Goal: Contribute content

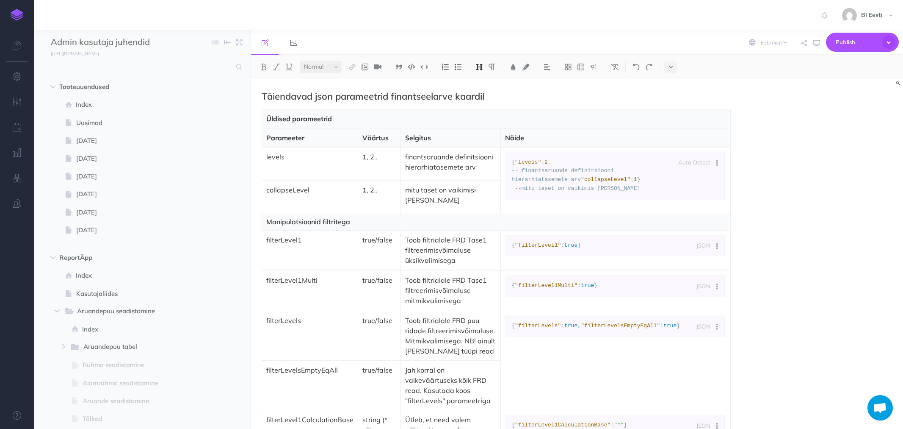
select select "et"
select select "null"
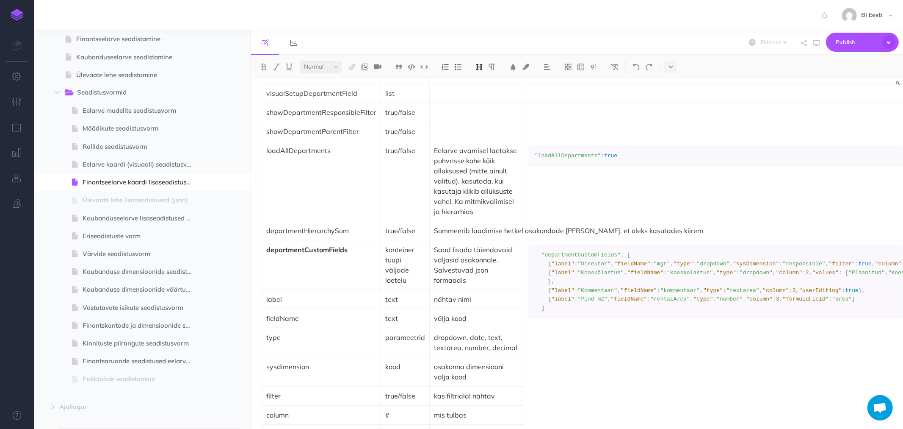
scroll to position [2117, 0]
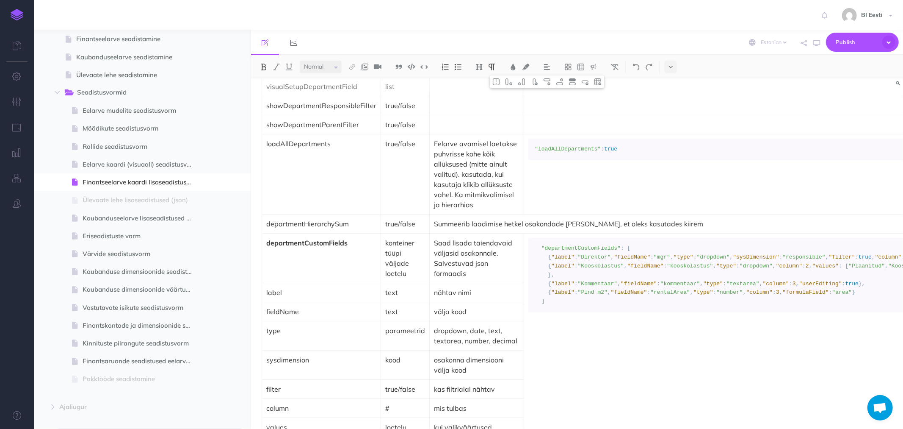
click at [299, 251] on td "departmentCustomFields" at bounding box center [321, 258] width 119 height 50
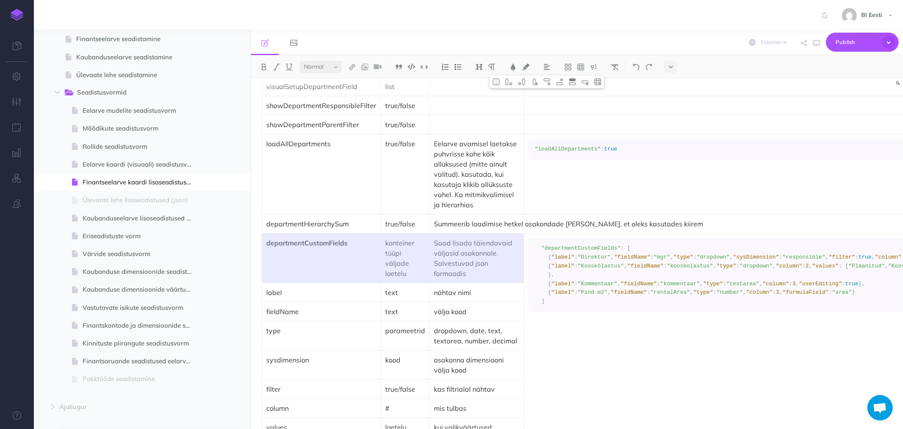
drag, startPoint x: 305, startPoint y: 243, endPoint x: 484, endPoint y: 247, distance: 178.8
click at [484, 247] on tr "departmentCustomFields konteiner tüüpi väljade loetelu Saad lisada täiendavaid …" at bounding box center [645, 258] width 766 height 50
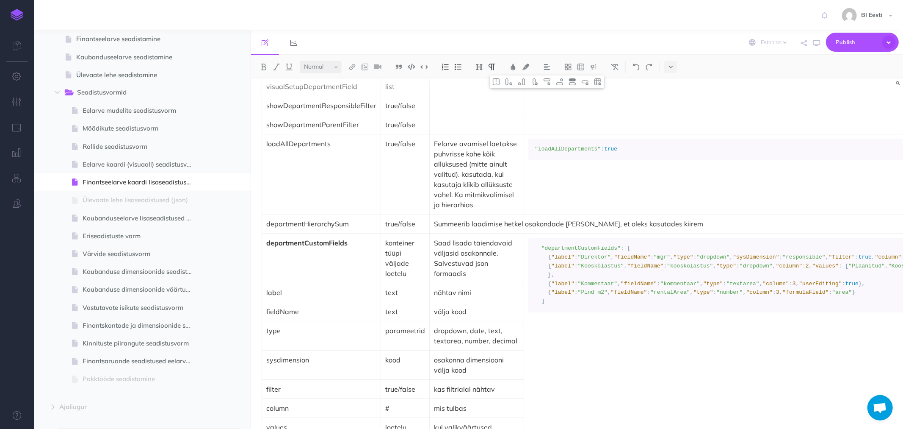
click at [280, 249] on td "departmentCustomFields" at bounding box center [321, 258] width 119 height 50
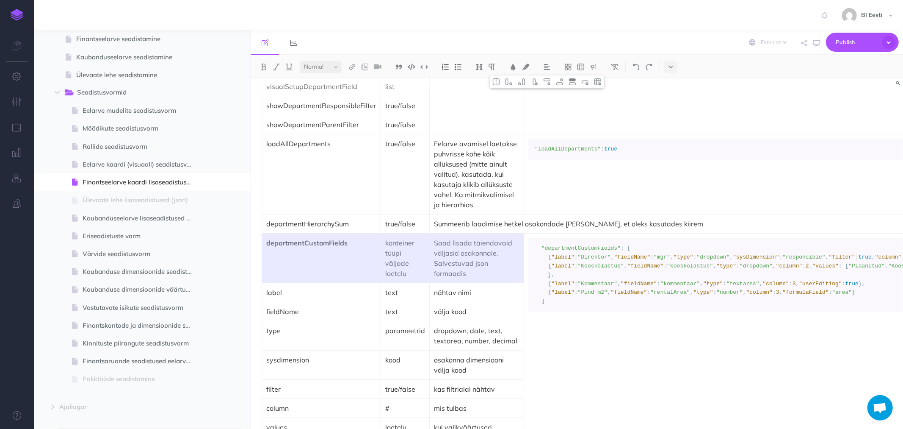
drag, startPoint x: 377, startPoint y: 250, endPoint x: 481, endPoint y: 250, distance: 103.8
click at [481, 250] on tr "departmentCustomFields konteiner tüüpi väljade loetelu Saad lisada täiendavaid …" at bounding box center [645, 258] width 766 height 50
click at [573, 79] on img at bounding box center [573, 81] width 8 height 7
click at [312, 212] on td "loadAllDepartments" at bounding box center [321, 174] width 119 height 80
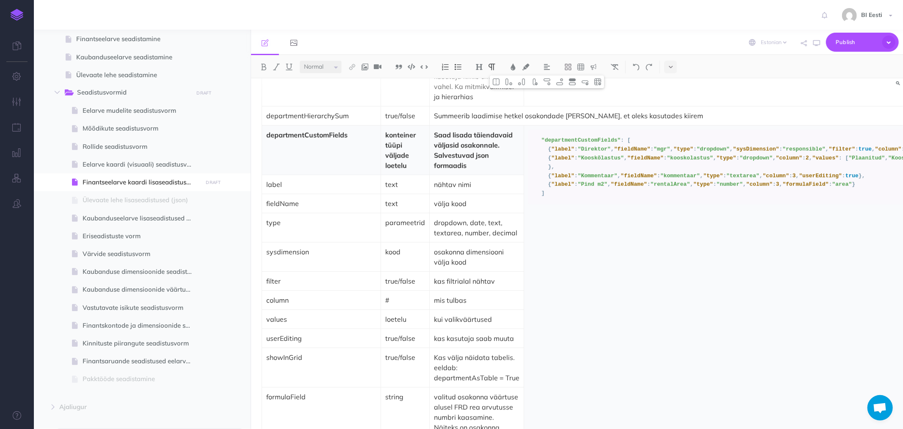
scroll to position [2305, 0]
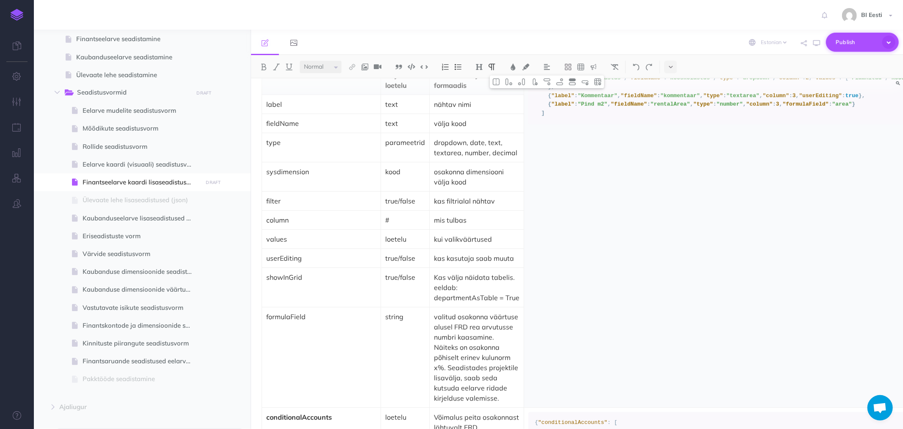
click at [852, 40] on span "Publish" at bounding box center [857, 42] width 42 height 13
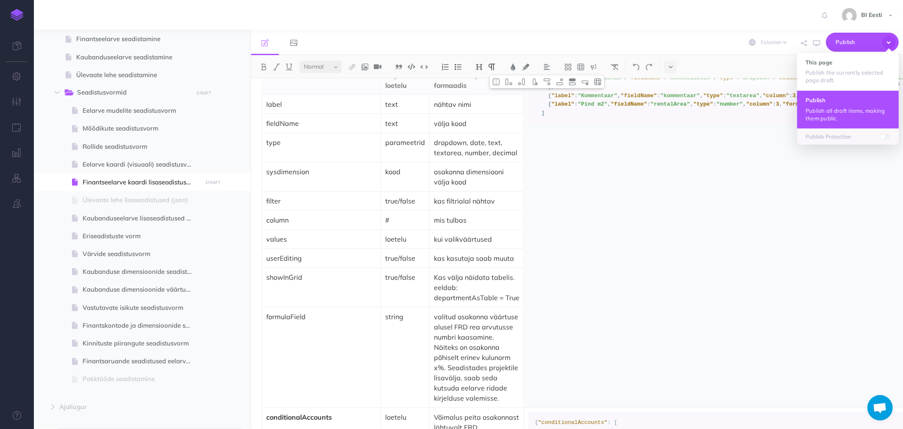
click at [824, 108] on p "Publish all draft items, making them public." at bounding box center [848, 114] width 85 height 15
